Goal: Task Accomplishment & Management: Manage account settings

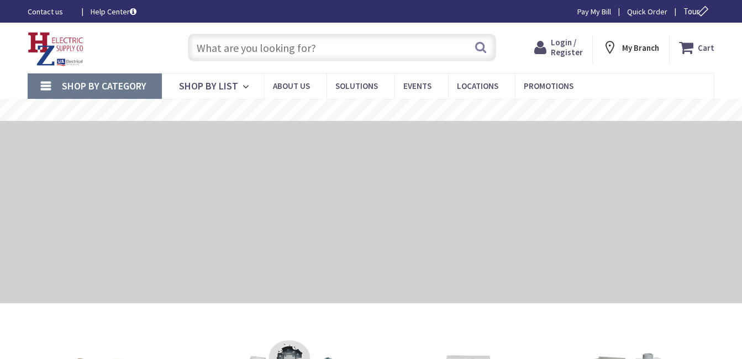
click at [573, 50] on span "Login / Register" at bounding box center [567, 47] width 32 height 20
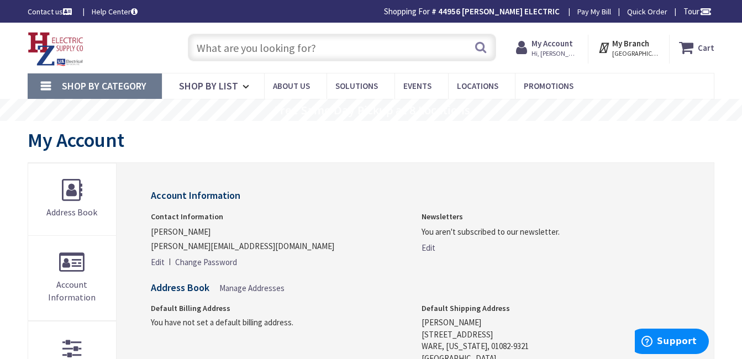
click at [268, 49] on input "text" at bounding box center [342, 48] width 308 height 28
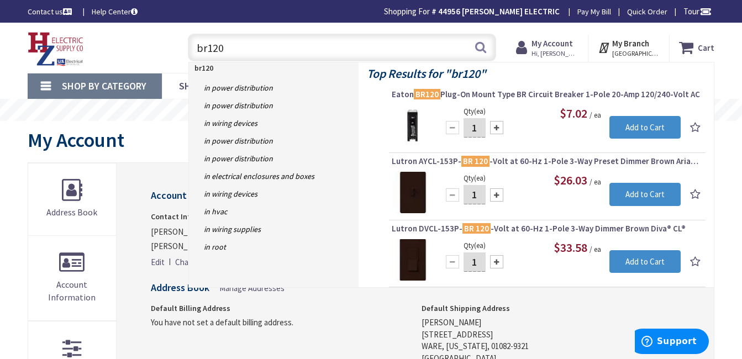
type input "br120"
